Goal: Task Accomplishment & Management: Use online tool/utility

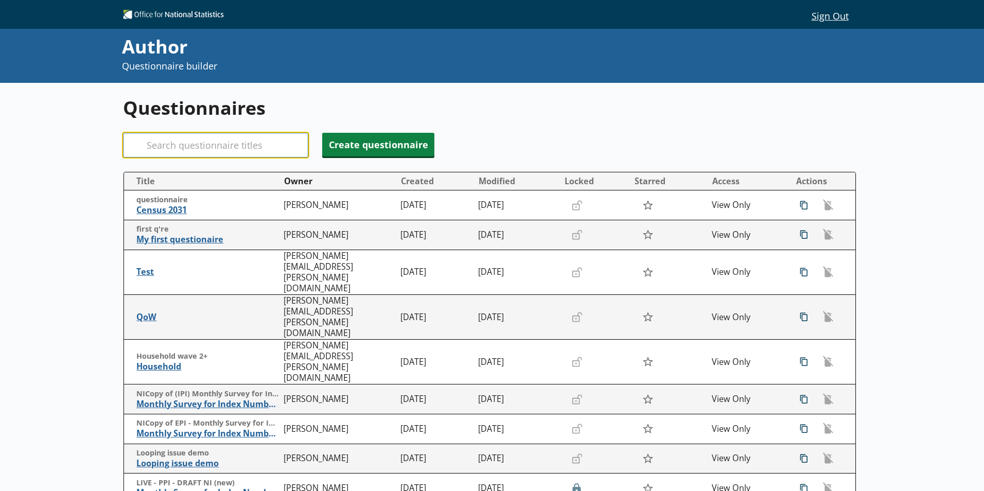
click at [166, 141] on input "Search" at bounding box center [215, 145] width 185 height 25
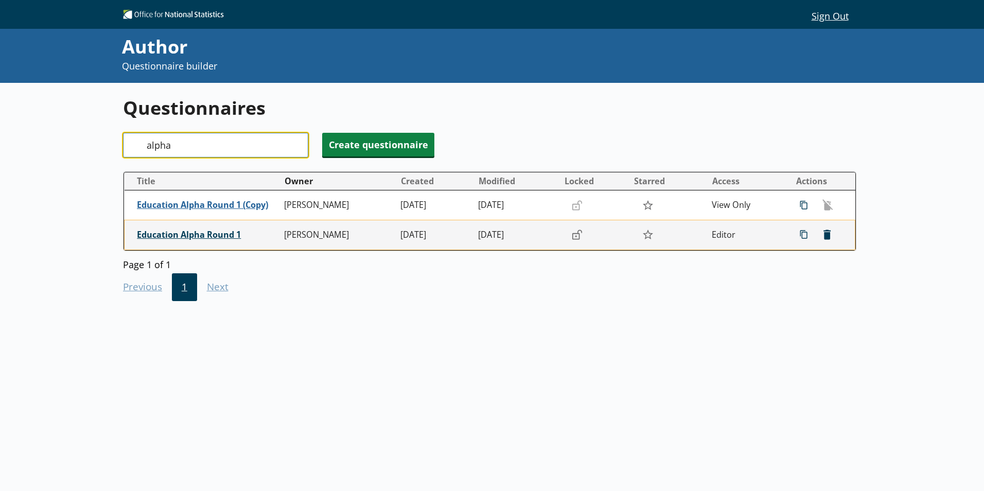
type input "alpha"
click at [169, 235] on span "Education Alpha Round 1" at bounding box center [208, 234] width 142 height 11
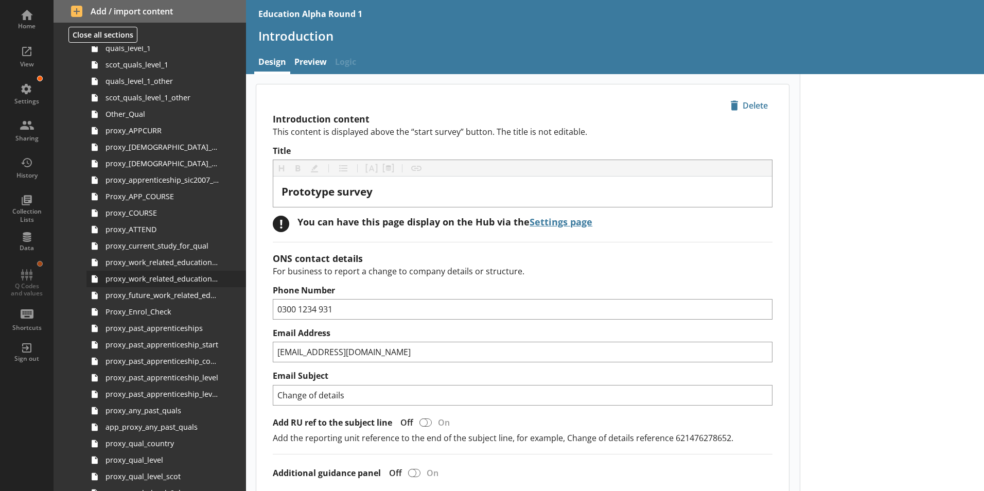
scroll to position [875, 0]
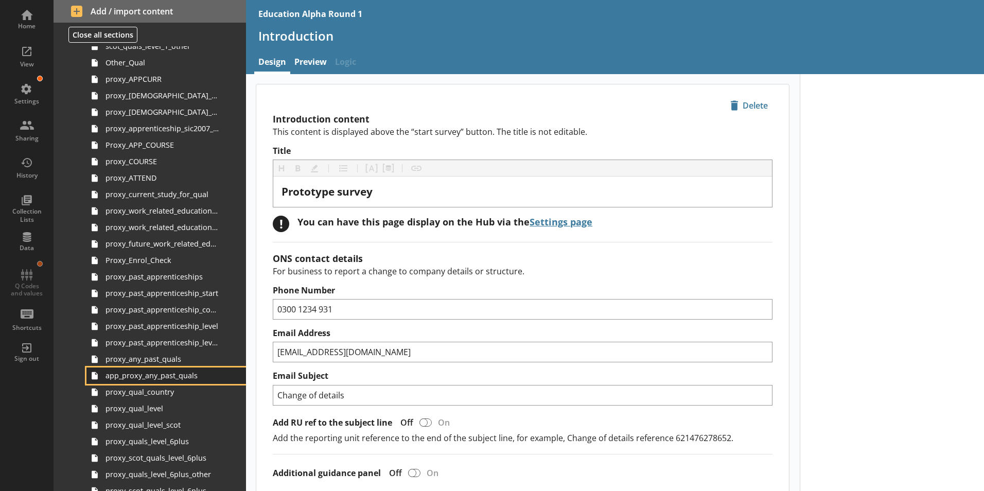
click at [180, 367] on link "app_proxy_any_past_quals" at bounding box center [166, 375] width 160 height 16
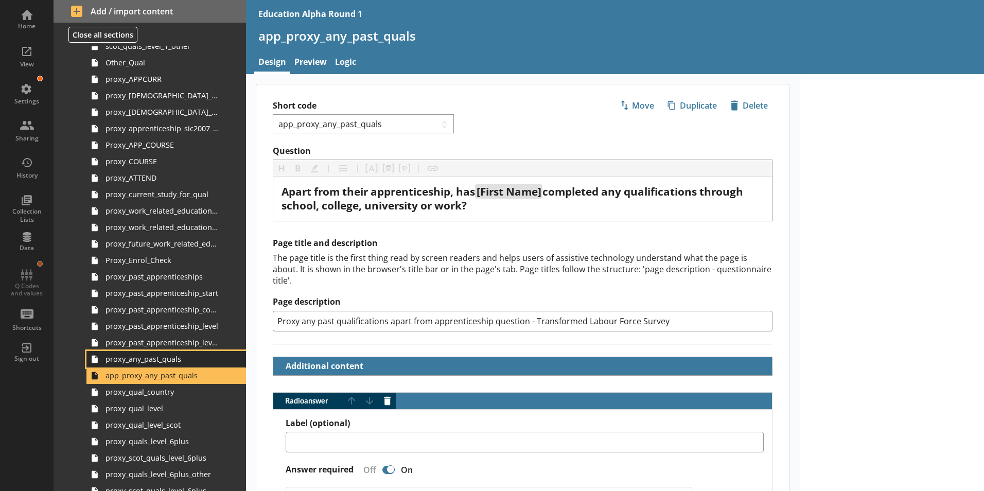
click at [180, 364] on link "proxy_any_past_quals" at bounding box center [166, 359] width 160 height 16
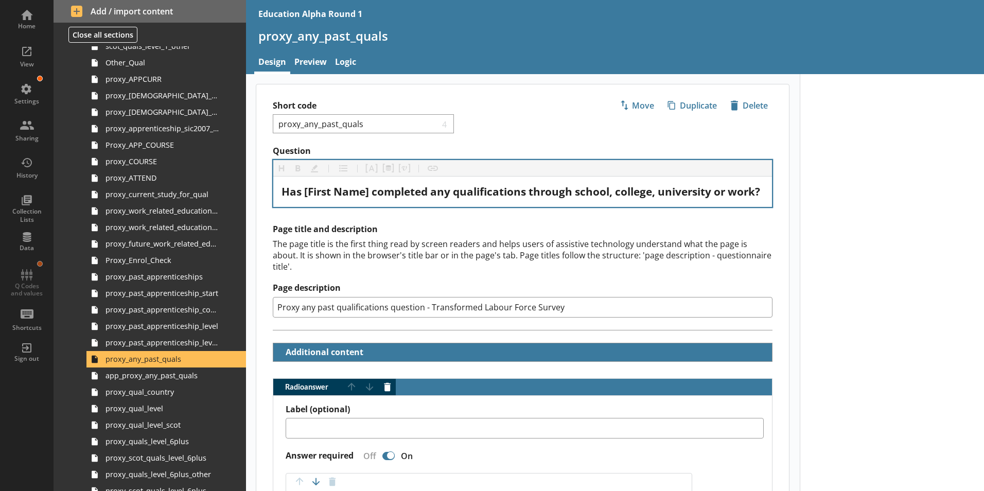
click at [344, 184] on div "Has [First Name] completed any qualifications through school, college, universi…" at bounding box center [522, 191] width 499 height 30
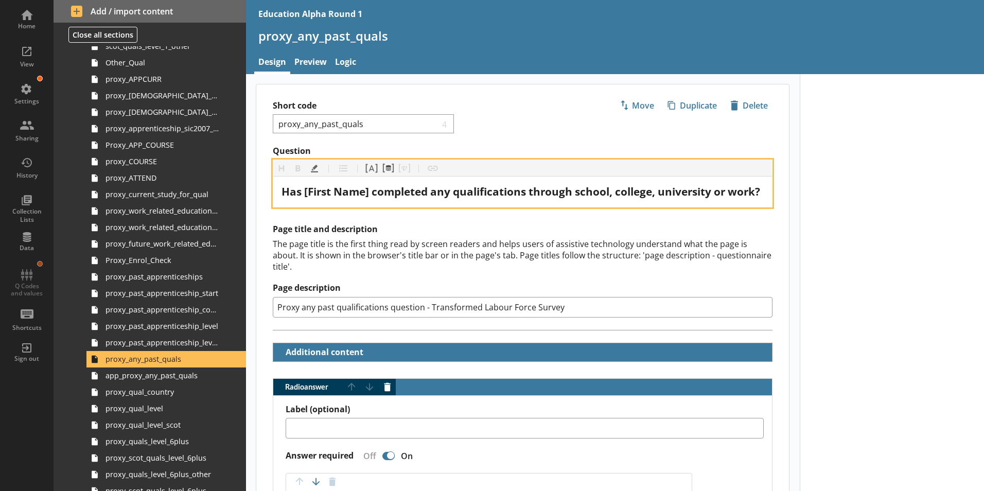
drag, startPoint x: 344, startPoint y: 188, endPoint x: 355, endPoint y: 189, distance: 10.9
click at [344, 188] on span "Has [First Name] completed any qualifications through school, college, universi…" at bounding box center [520, 191] width 479 height 14
drag, startPoint x: 370, startPoint y: 190, endPoint x: 305, endPoint y: 190, distance: 64.8
click at [305, 190] on span "Has [First Name] completed any qualifications through school, college, universi…" at bounding box center [520, 191] width 479 height 14
click at [332, 199] on div "Has [First Name] completed any qualifications through school, college, universi…" at bounding box center [522, 192] width 482 height 14
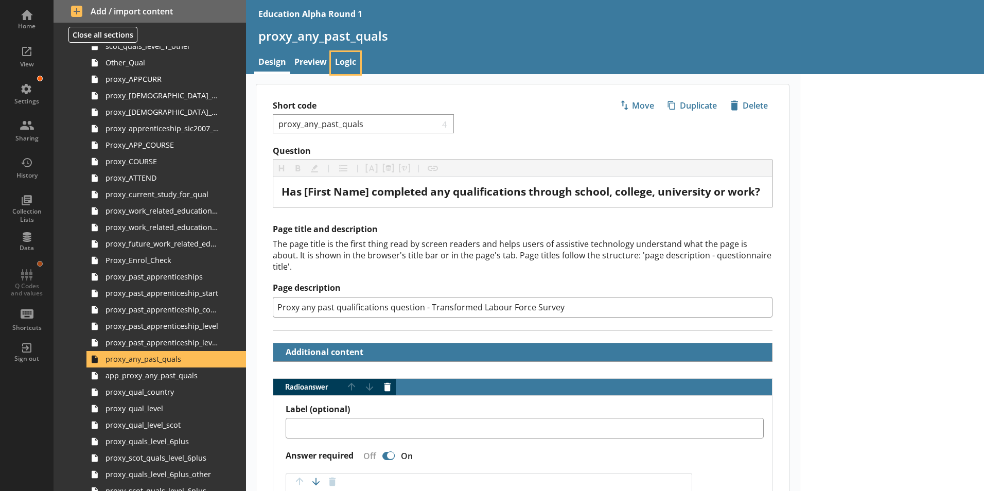
click at [347, 56] on link "Logic" at bounding box center [345, 63] width 29 height 22
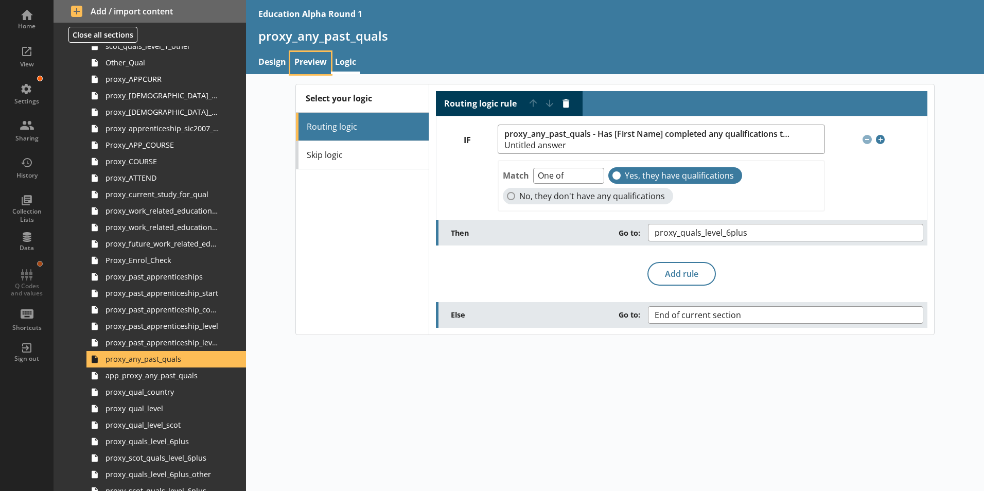
click at [304, 58] on link "Preview" at bounding box center [310, 63] width 41 height 22
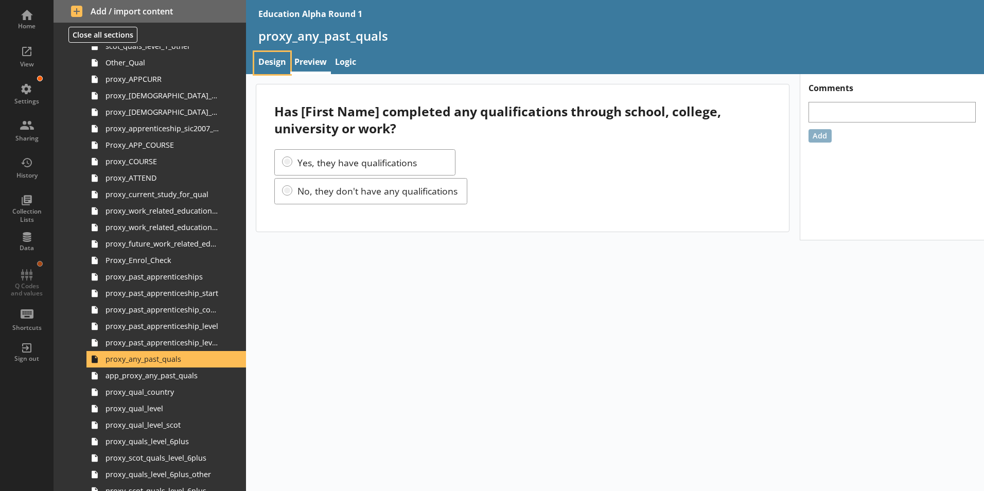
click at [266, 63] on link "Design" at bounding box center [272, 63] width 36 height 22
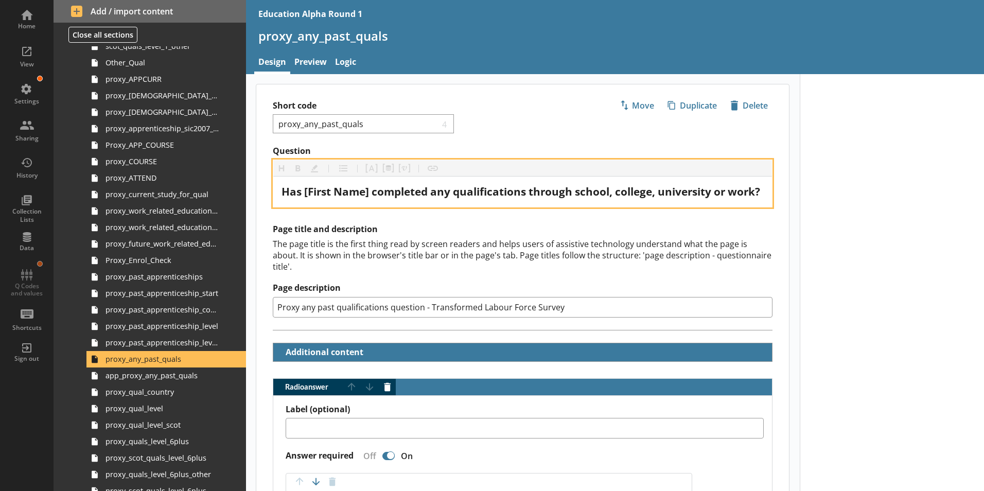
click at [370, 190] on span "Has [First Name] completed any qualifications through school, college, universi…" at bounding box center [520, 191] width 479 height 14
drag, startPoint x: 370, startPoint y: 192, endPoint x: 306, endPoint y: 192, distance: 64.3
click at [306, 192] on span "Has [First Name] completed any qualifications through school, college, universi…" at bounding box center [520, 191] width 479 height 14
click at [359, 192] on span "Has [First Name] completed any qualifications through school, college, universi…" at bounding box center [520, 191] width 479 height 14
click at [374, 171] on button "Pipe answer" at bounding box center [371, 168] width 16 height 16
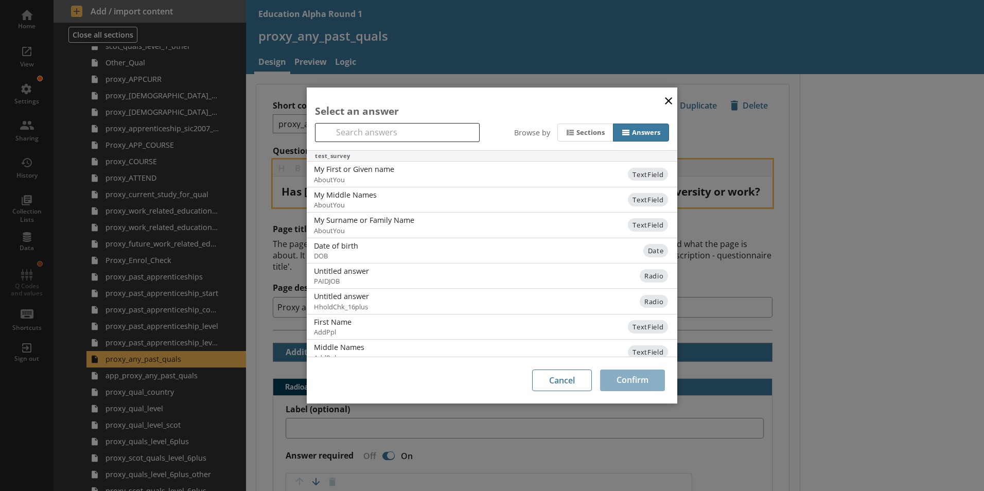
click at [670, 95] on button "×" at bounding box center [668, 100] width 15 height 23
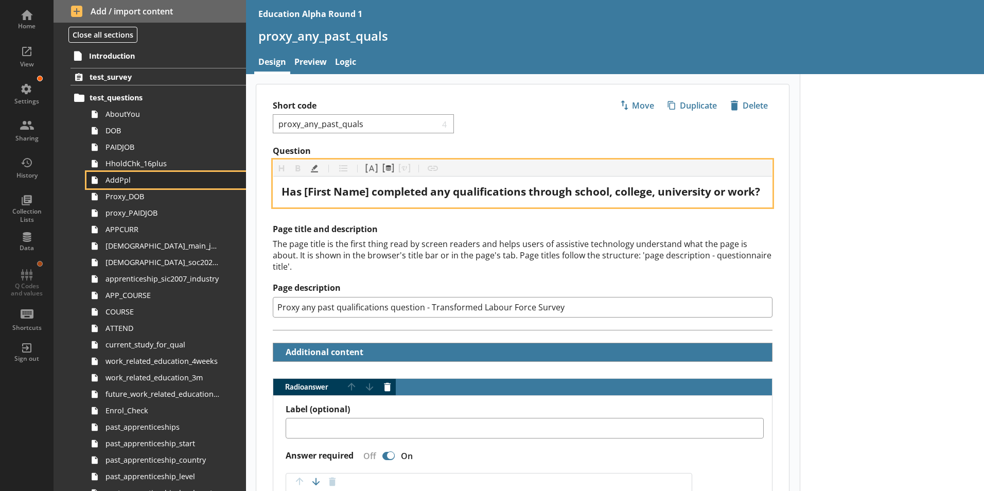
click at [123, 185] on span "AddPpl" at bounding box center [162, 180] width 114 height 10
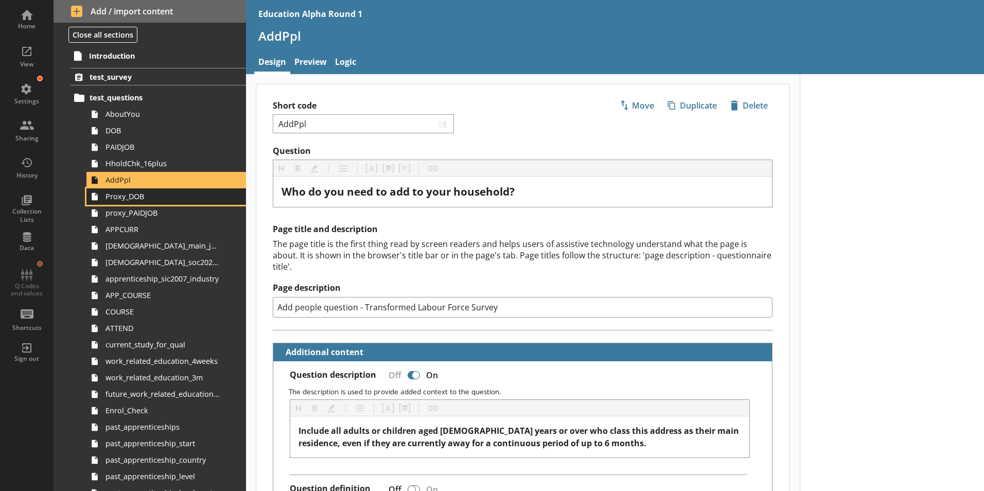
click at [139, 204] on link "Proxy_DOB" at bounding box center [166, 196] width 160 height 16
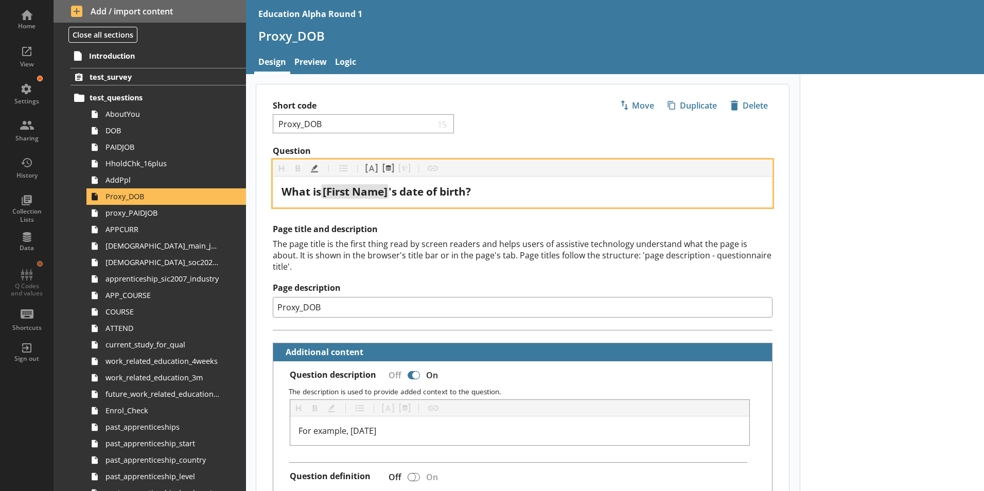
click at [350, 191] on span "[First Name]" at bounding box center [355, 191] width 65 height 14
click at [373, 171] on button "Pipe answer" at bounding box center [371, 168] width 16 height 16
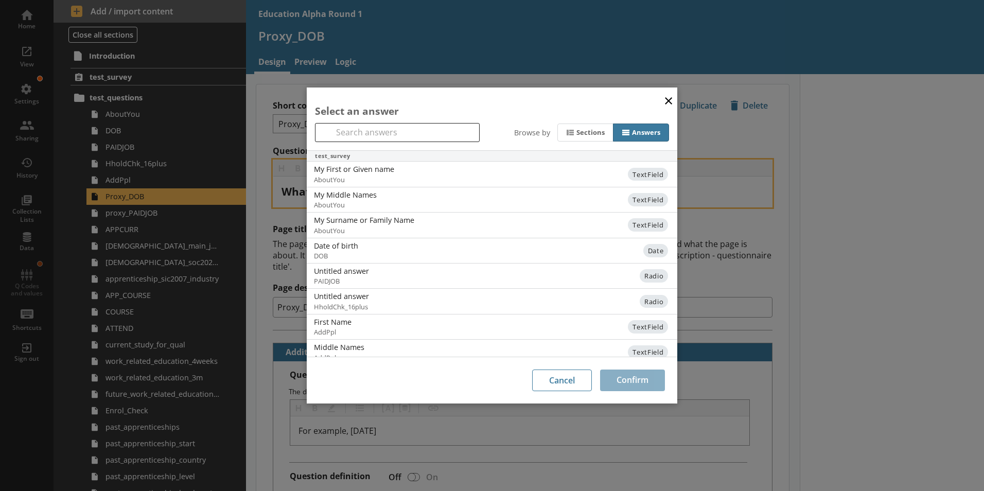
click at [668, 96] on button "×" at bounding box center [668, 100] width 15 height 23
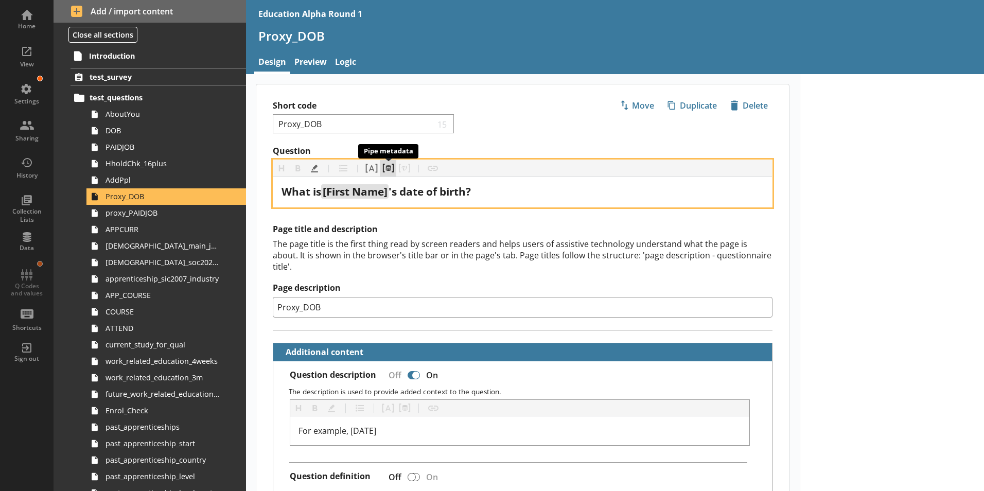
click at [382, 168] on button "Pipe metadata" at bounding box center [388, 168] width 16 height 16
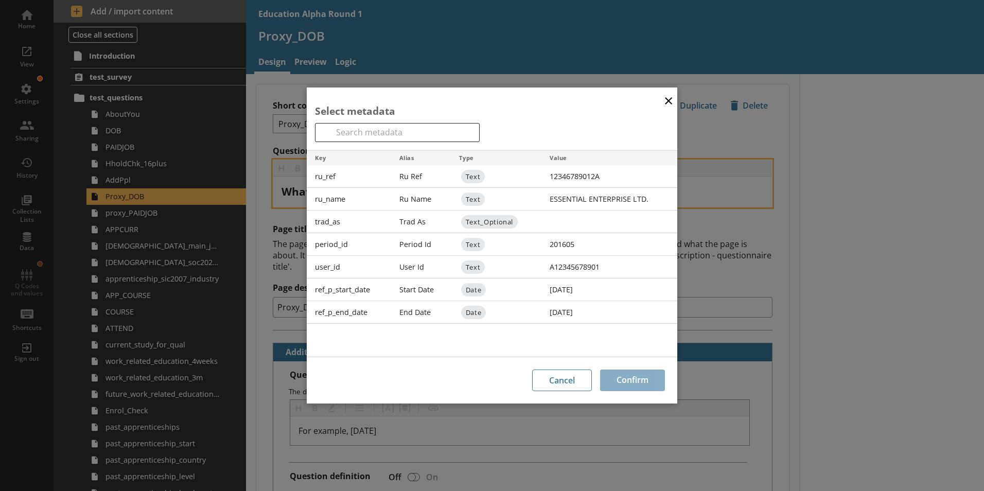
click at [669, 95] on button "×" at bounding box center [668, 100] width 15 height 23
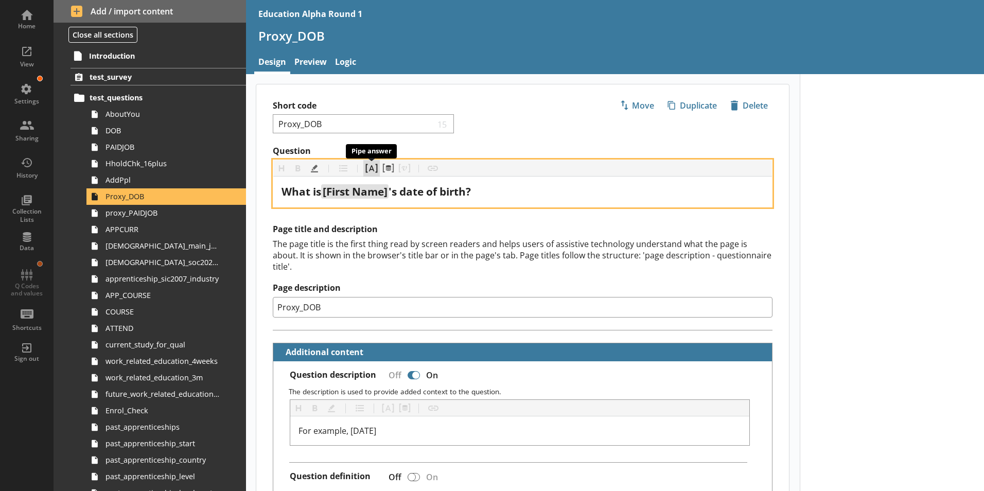
click at [371, 163] on button "Pipe answer" at bounding box center [371, 168] width 16 height 16
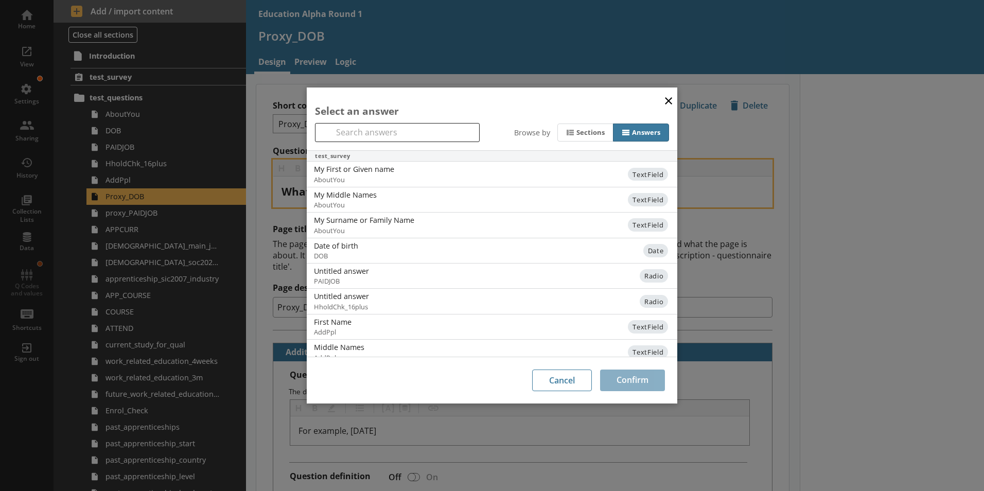
click at [667, 100] on button "×" at bounding box center [668, 100] width 15 height 23
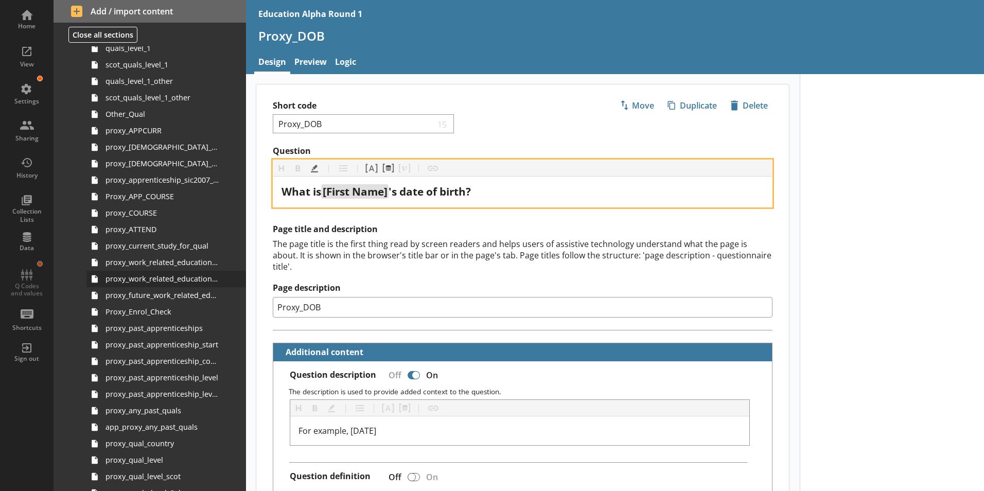
scroll to position [875, 0]
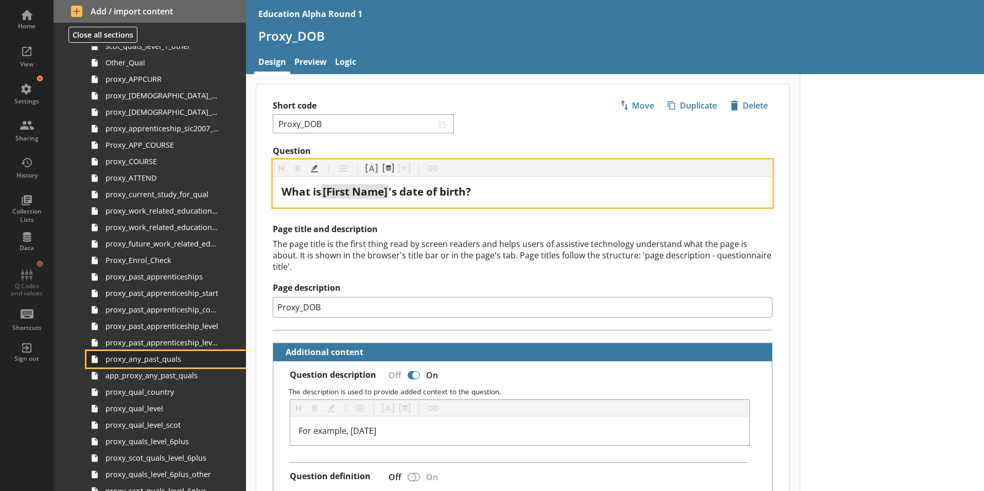
click at [161, 361] on span "proxy_any_past_quals" at bounding box center [162, 359] width 114 height 10
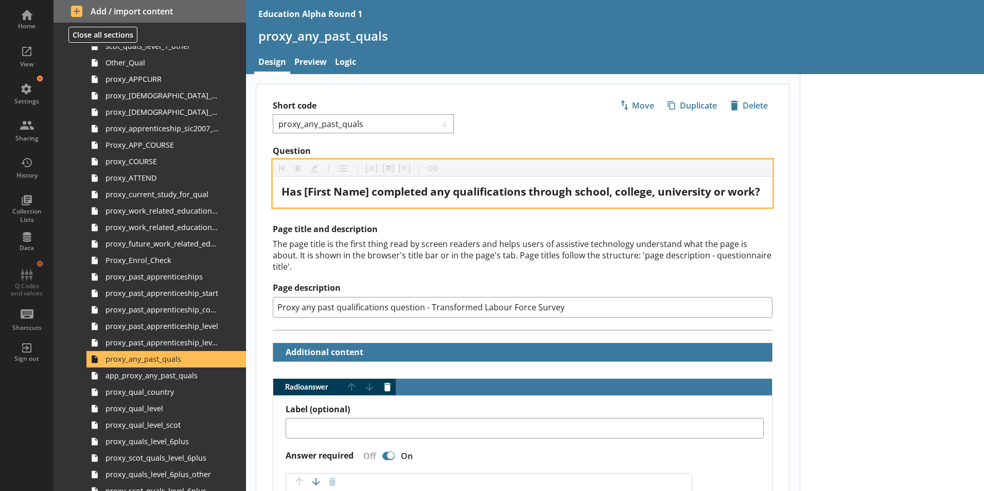
click at [355, 192] on span "Has [First Name] completed any qualifications through school, college, universi…" at bounding box center [520, 191] width 479 height 14
click at [370, 166] on button "Pipe answer" at bounding box center [371, 168] width 16 height 16
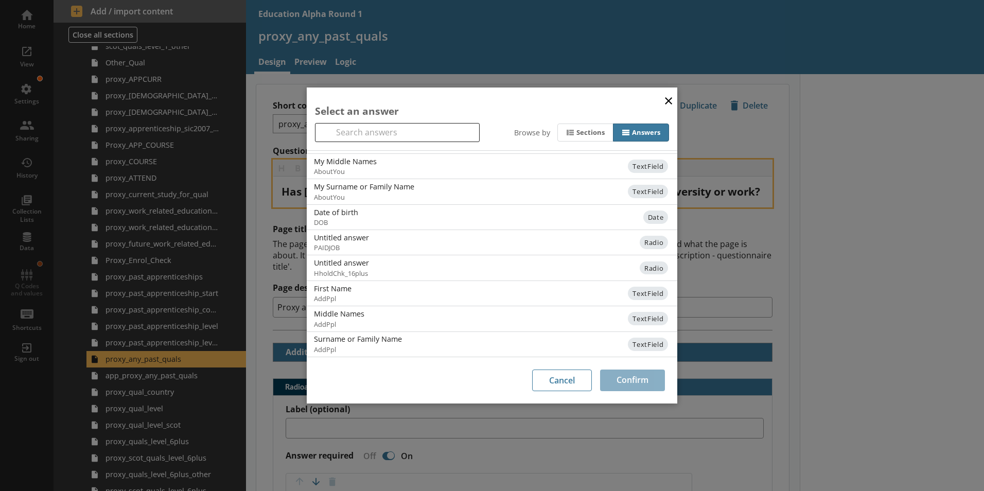
scroll to position [51, 0]
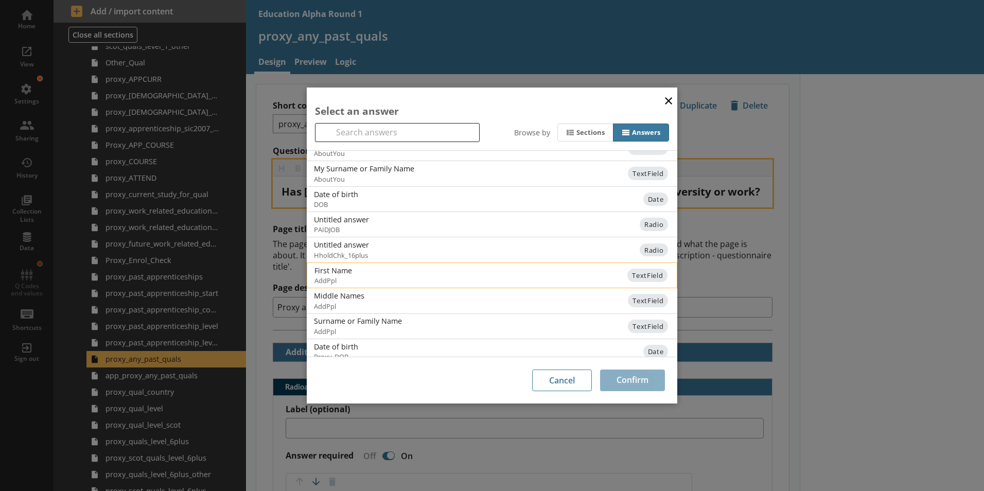
click at [631, 275] on span "TextField" at bounding box center [647, 275] width 40 height 13
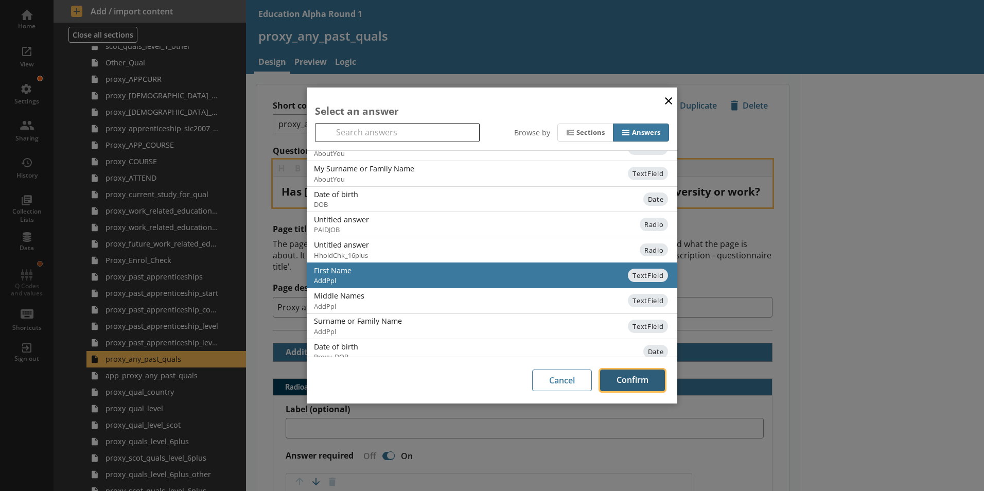
click at [625, 378] on button "Confirm" at bounding box center [632, 380] width 65 height 22
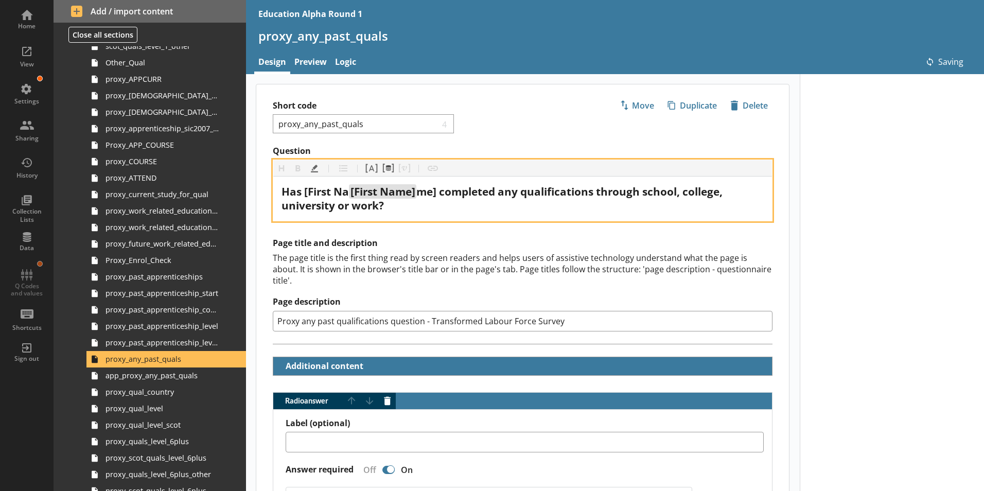
click at [306, 193] on span "Has [First Na" at bounding box center [314, 191] width 67 height 14
click at [396, 195] on span "me] completed any qualifications through school, college, university or work?" at bounding box center [514, 198] width 466 height 28
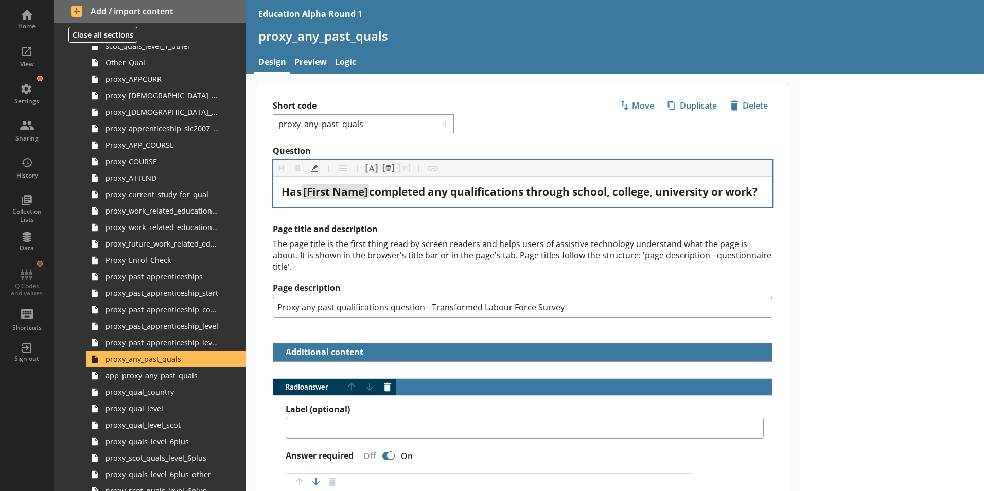
type textarea "x"
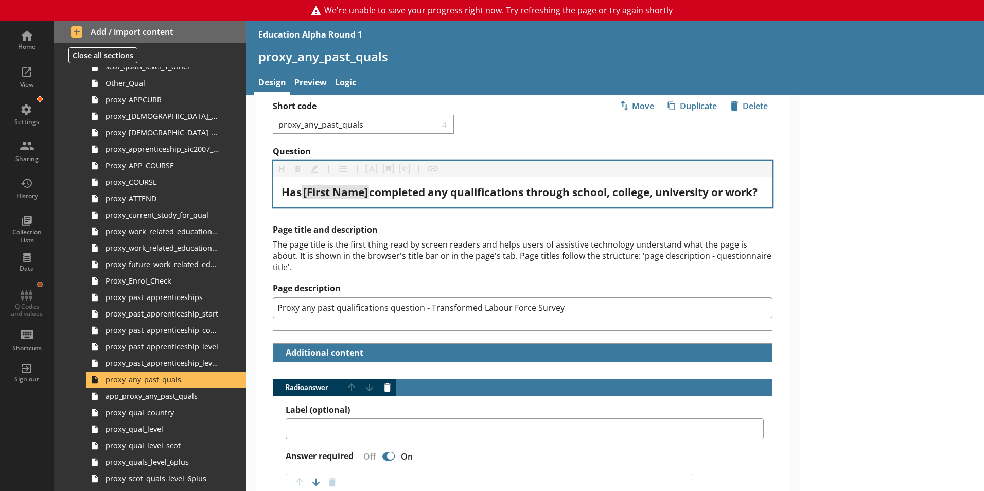
scroll to position [0, 0]
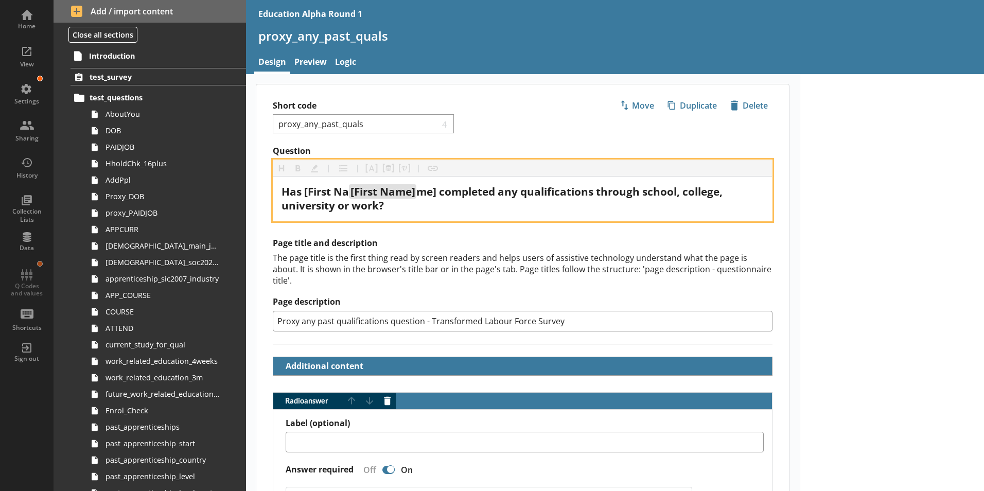
click at [313, 188] on span "Has [First Na" at bounding box center [314, 191] width 67 height 14
drag, startPoint x: 395, startPoint y: 193, endPoint x: 397, endPoint y: 200, distance: 7.5
click at [395, 193] on span "me] completed any qualifications through school, college, university or work?" at bounding box center [514, 198] width 466 height 28
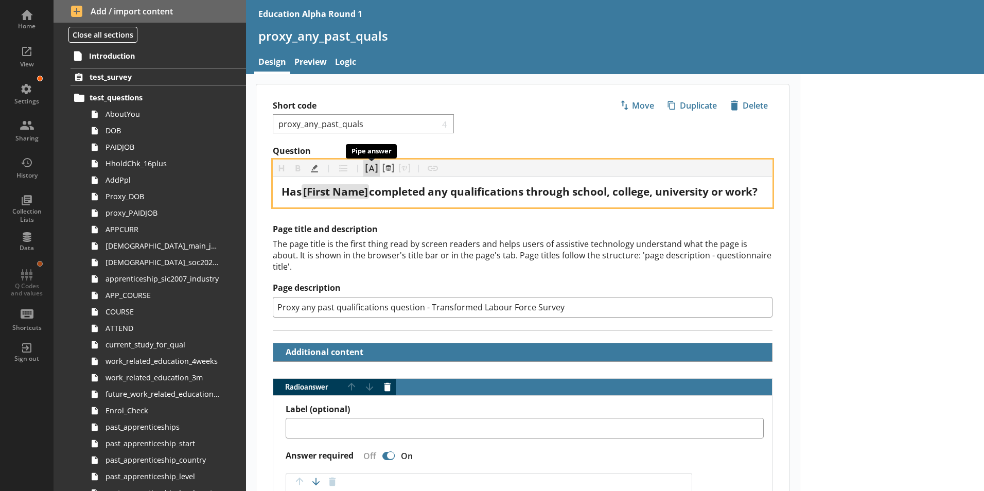
click at [373, 170] on button "Pipe answer" at bounding box center [371, 168] width 16 height 16
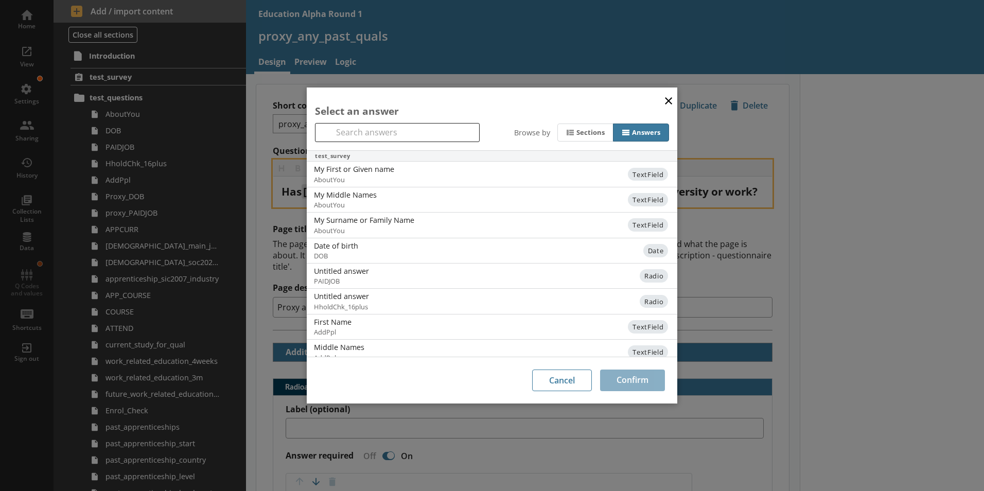
click at [667, 96] on button "×" at bounding box center [668, 100] width 15 height 23
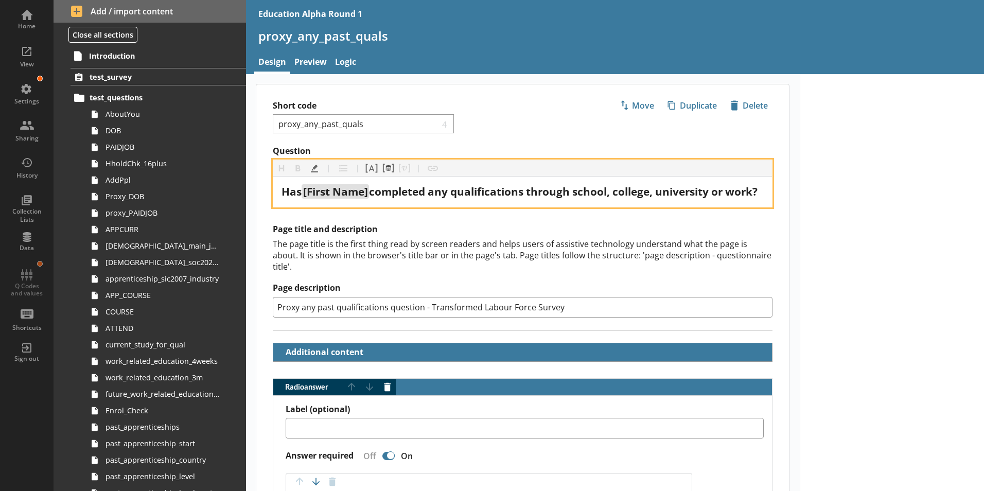
click at [316, 61] on link "Preview" at bounding box center [310, 63] width 41 height 22
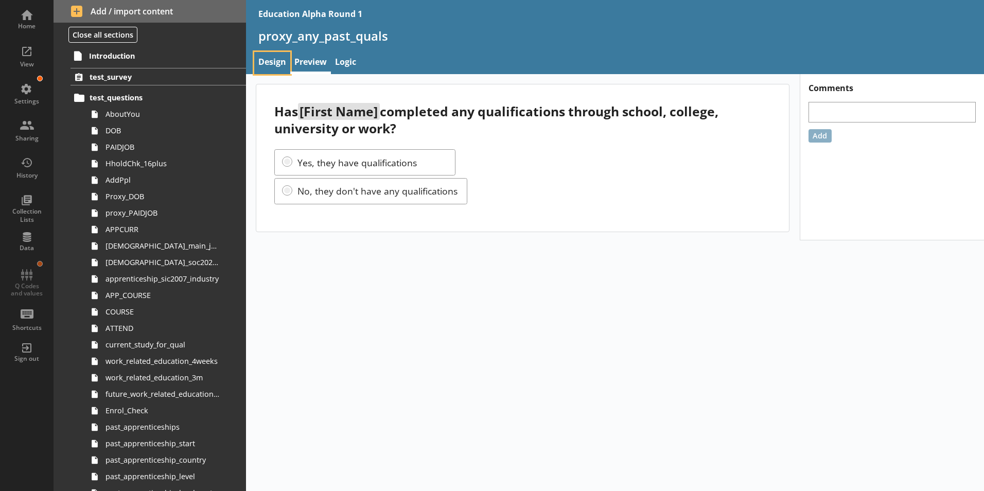
click at [274, 61] on link "Design" at bounding box center [272, 63] width 36 height 22
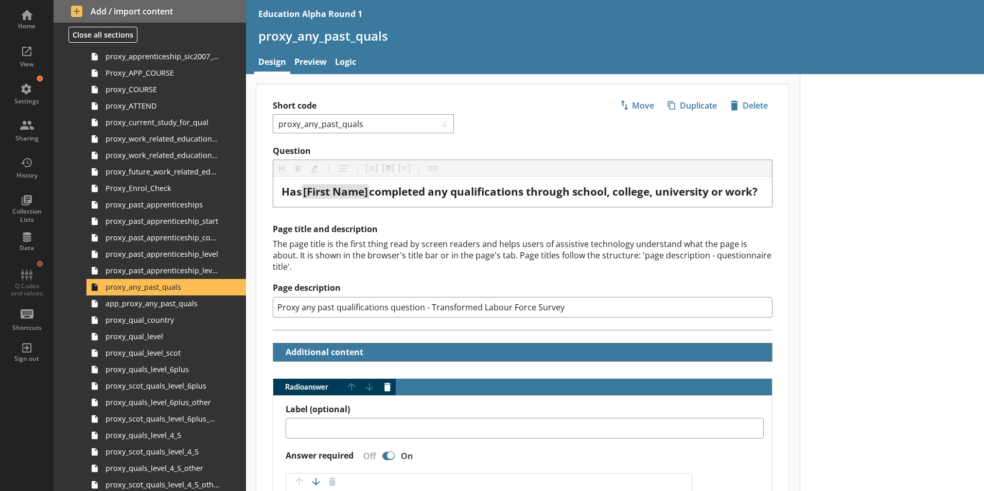
scroll to position [978, 0]
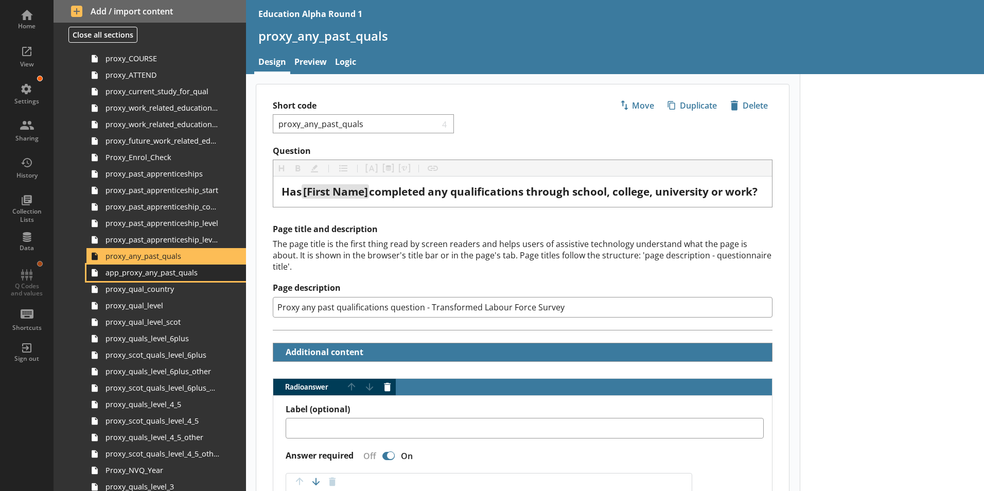
click at [149, 277] on span "app_proxy_any_past_quals" at bounding box center [162, 273] width 114 height 10
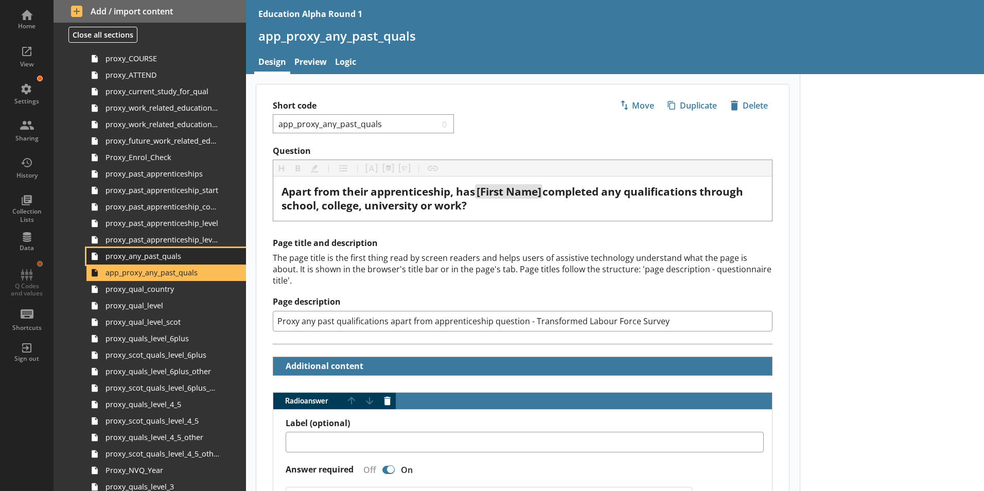
click at [153, 260] on span "proxy_any_past_quals" at bounding box center [162, 256] width 114 height 10
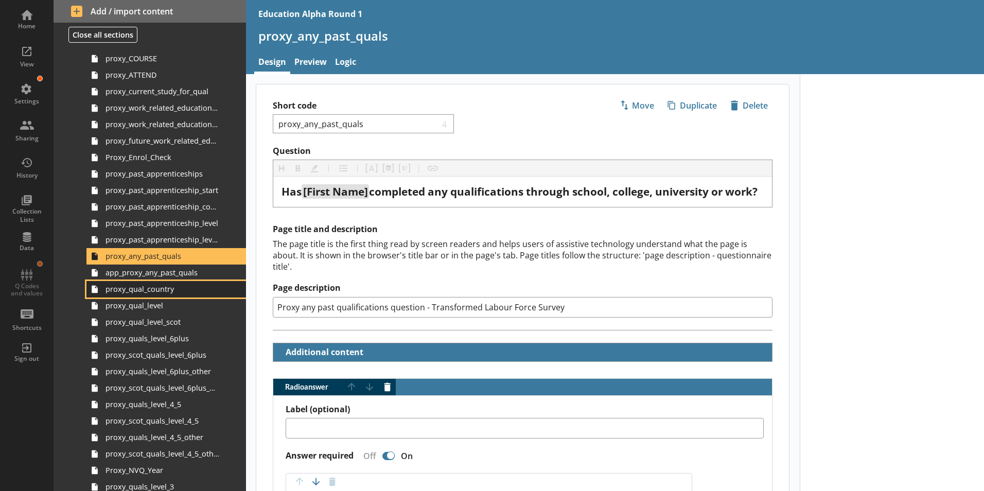
click at [138, 281] on link "proxy_qual_country" at bounding box center [166, 289] width 160 height 16
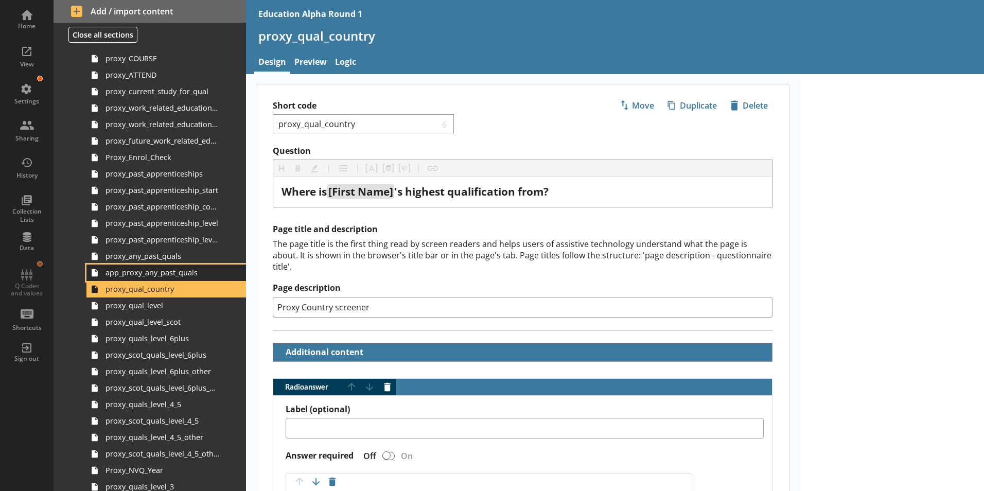
click at [139, 276] on span "app_proxy_any_past_quals" at bounding box center [162, 273] width 114 height 10
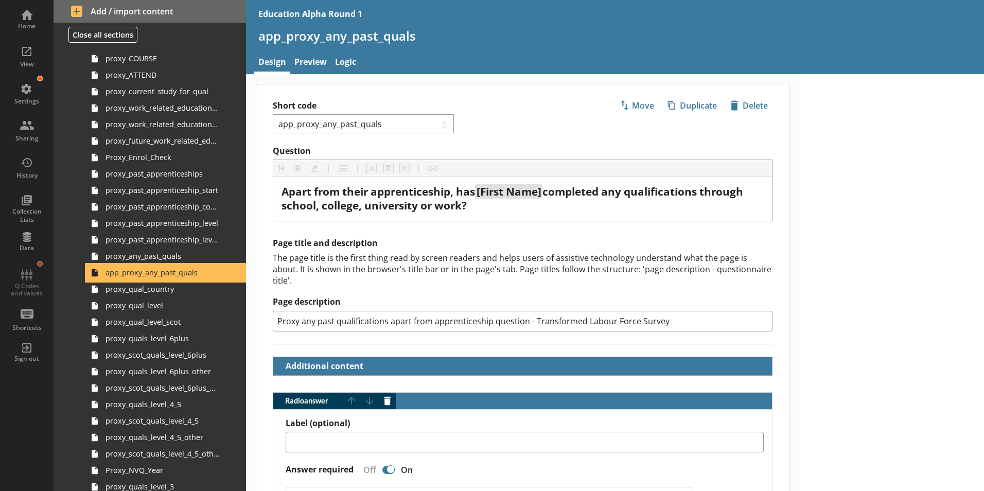
click at [139, 265] on link "app_proxy_any_past_quals" at bounding box center [166, 272] width 160 height 16
click at [140, 257] on span "proxy_any_past_quals" at bounding box center [162, 256] width 114 height 10
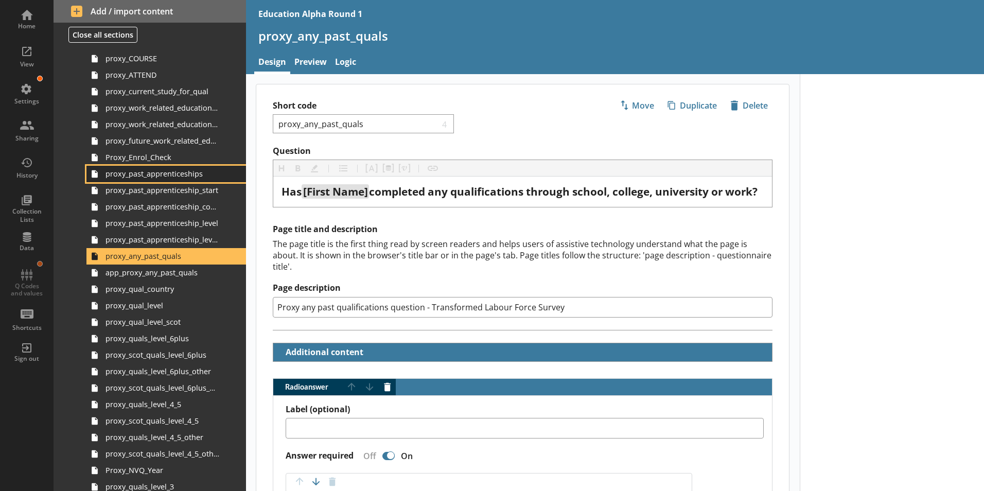
click at [181, 178] on span "proxy_past_apprenticeships" at bounding box center [162, 174] width 114 height 10
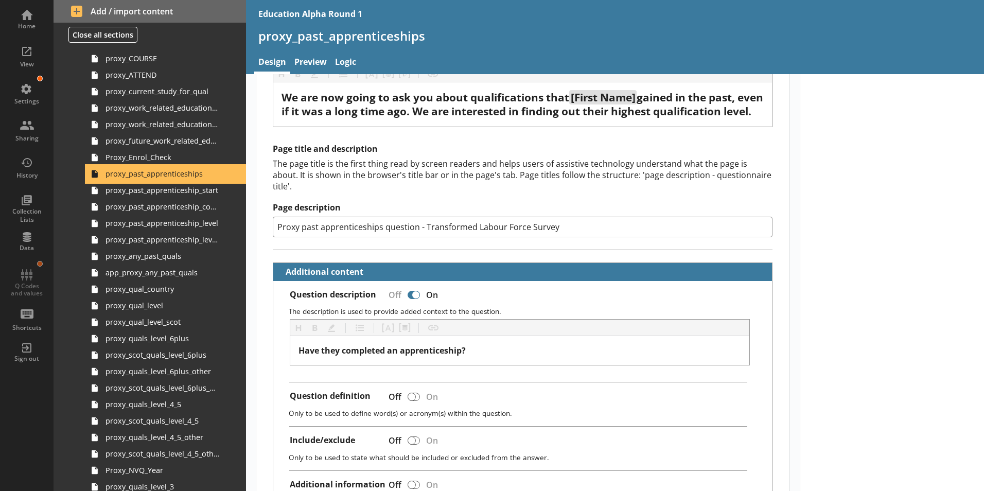
scroll to position [103, 0]
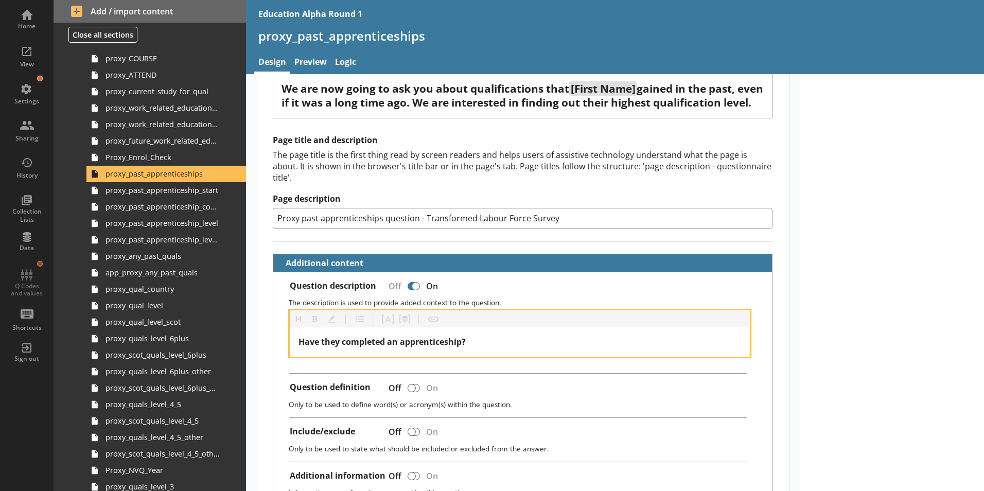
click at [331, 346] on span "Have they completed an apprenticeship?" at bounding box center [381, 341] width 167 height 11
click at [384, 320] on button "Pipe answer" at bounding box center [388, 319] width 16 height 16
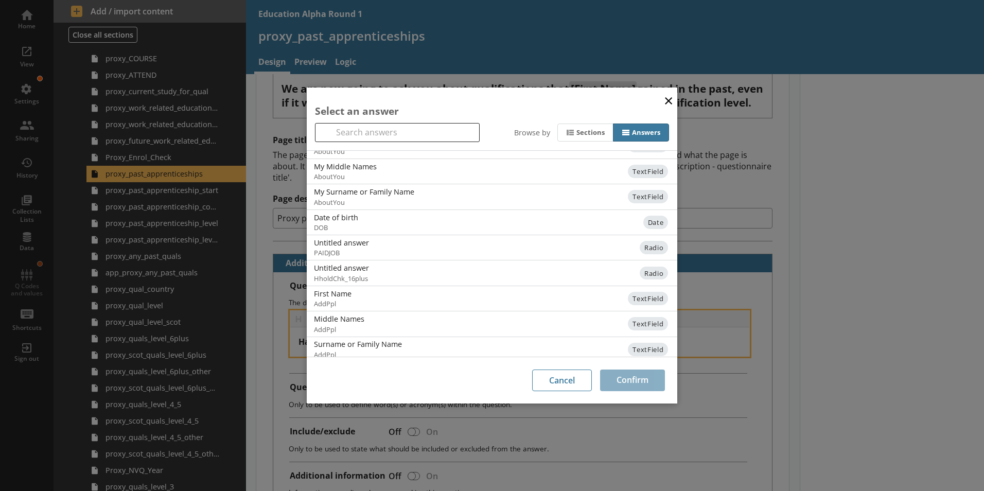
scroll to position [51, 0]
click at [641, 275] on span "TextField" at bounding box center [647, 275] width 40 height 13
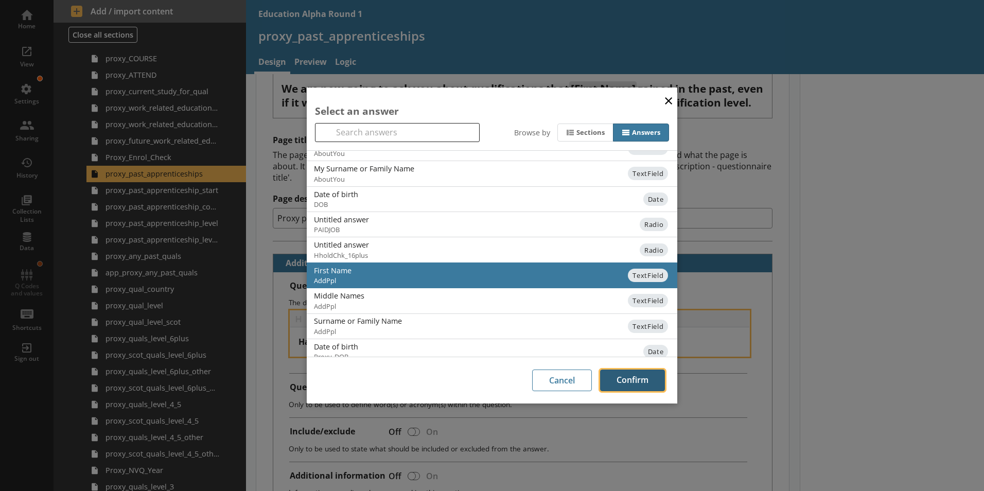
click at [631, 382] on button "Confirm" at bounding box center [632, 380] width 65 height 22
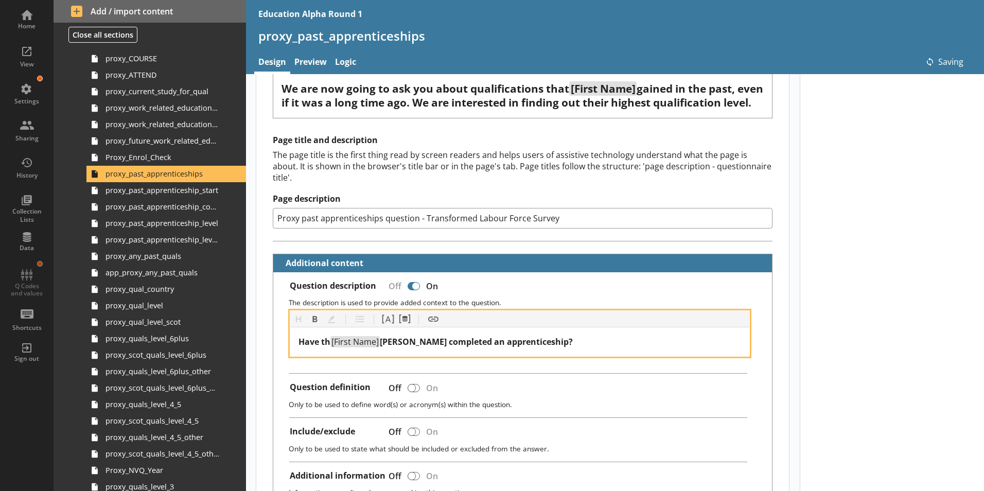
type textarea "x"
click at [323, 344] on span "Have th" at bounding box center [314, 341] width 32 height 11
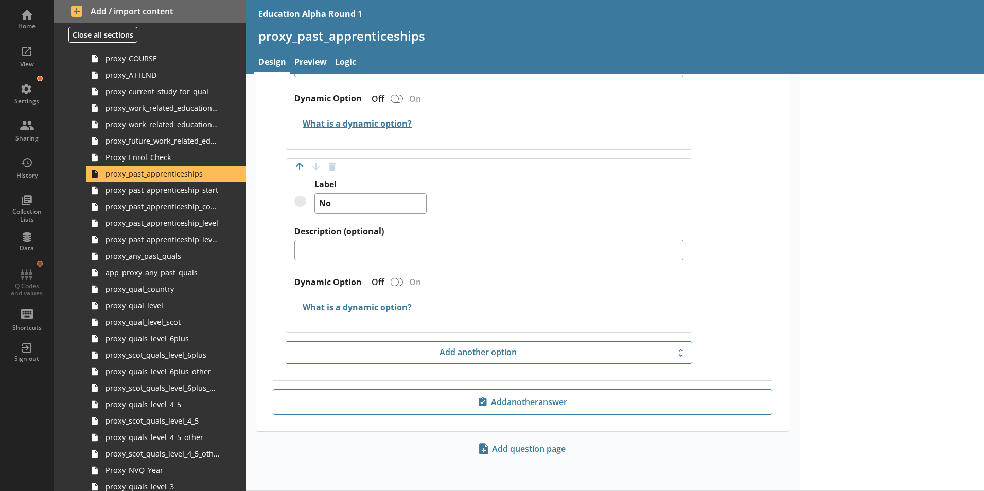
scroll to position [751, 0]
click at [144, 260] on span "proxy_any_past_quals" at bounding box center [162, 256] width 114 height 10
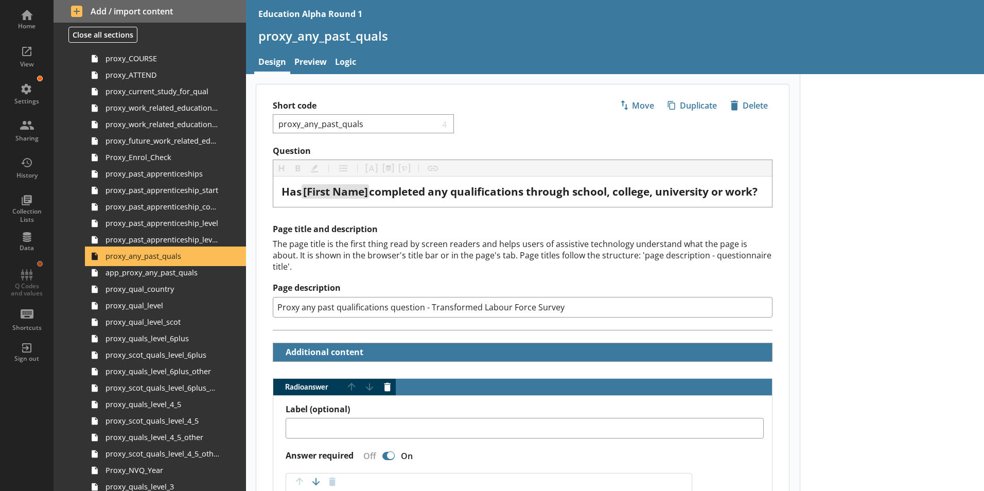
type textarea "x"
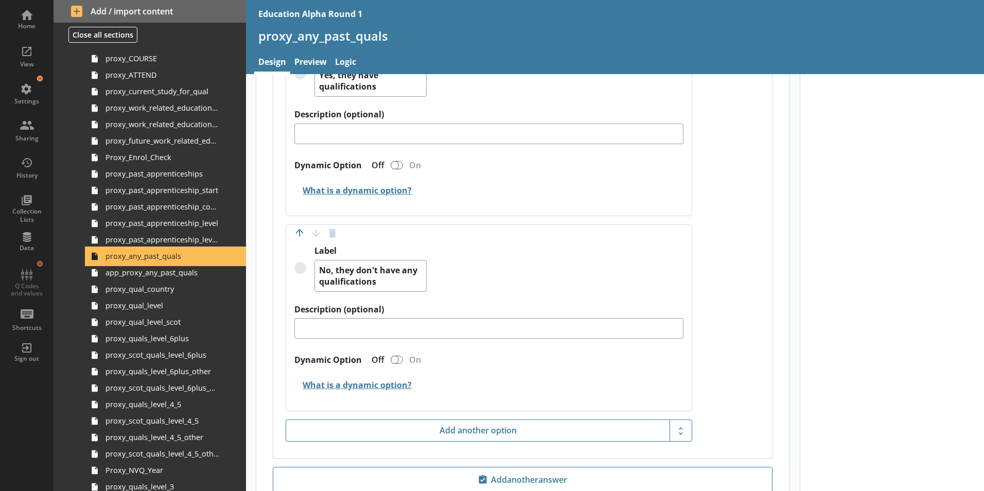
scroll to position [523, 0]
